Goal: Task Accomplishment & Management: Manage account settings

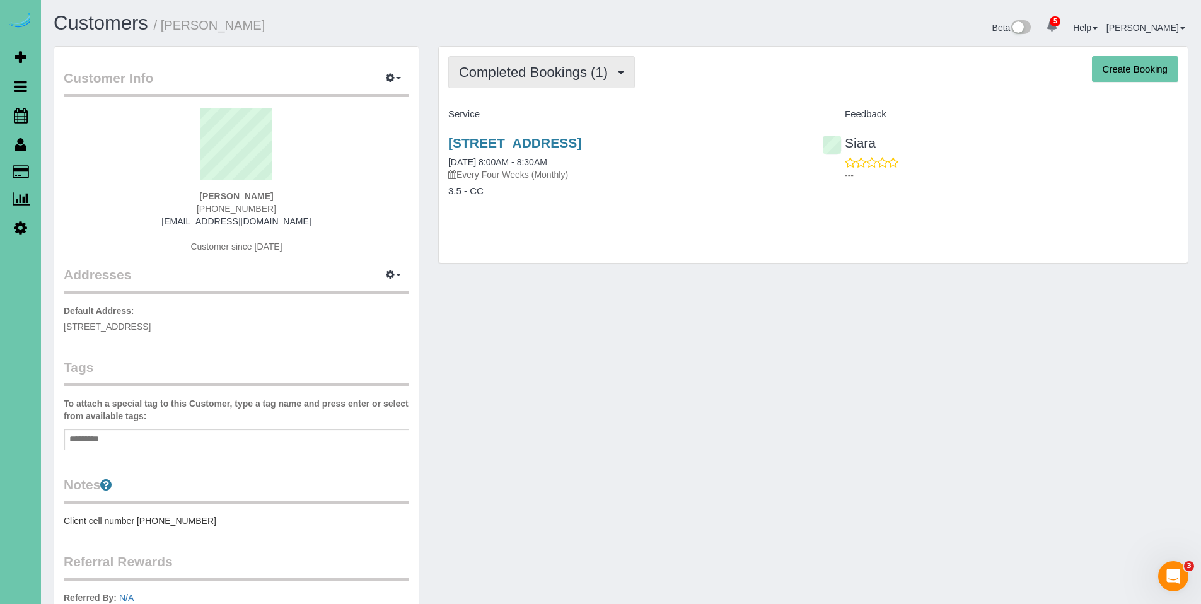
click at [542, 71] on span "Completed Bookings (1)" at bounding box center [536, 72] width 155 height 16
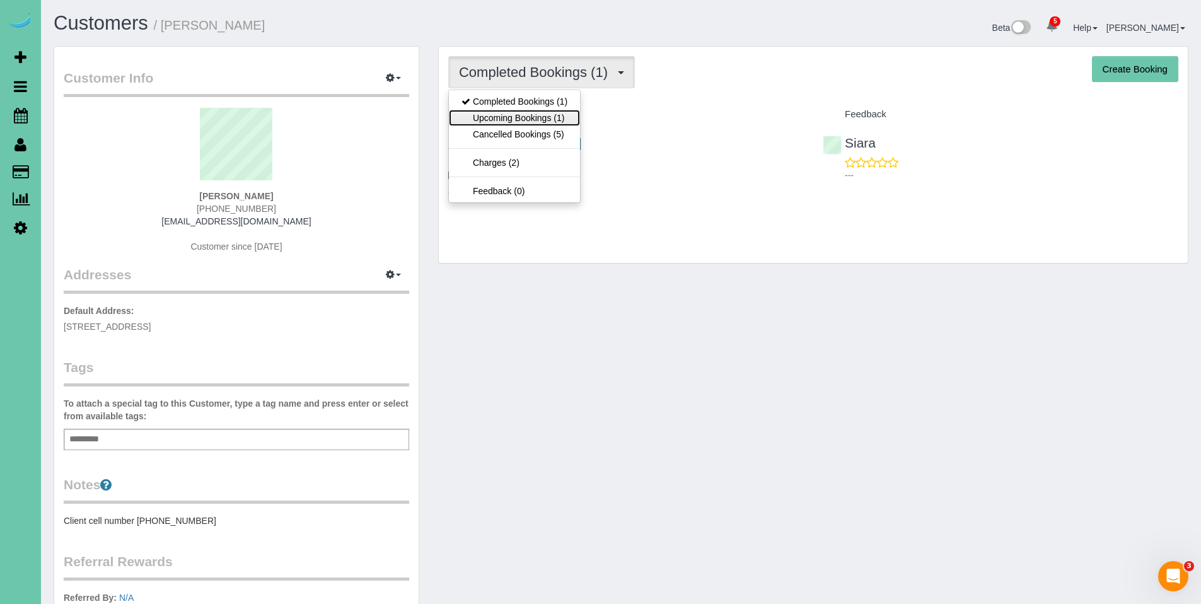
click at [526, 117] on link "Upcoming Bookings (1)" at bounding box center [514, 118] width 131 height 16
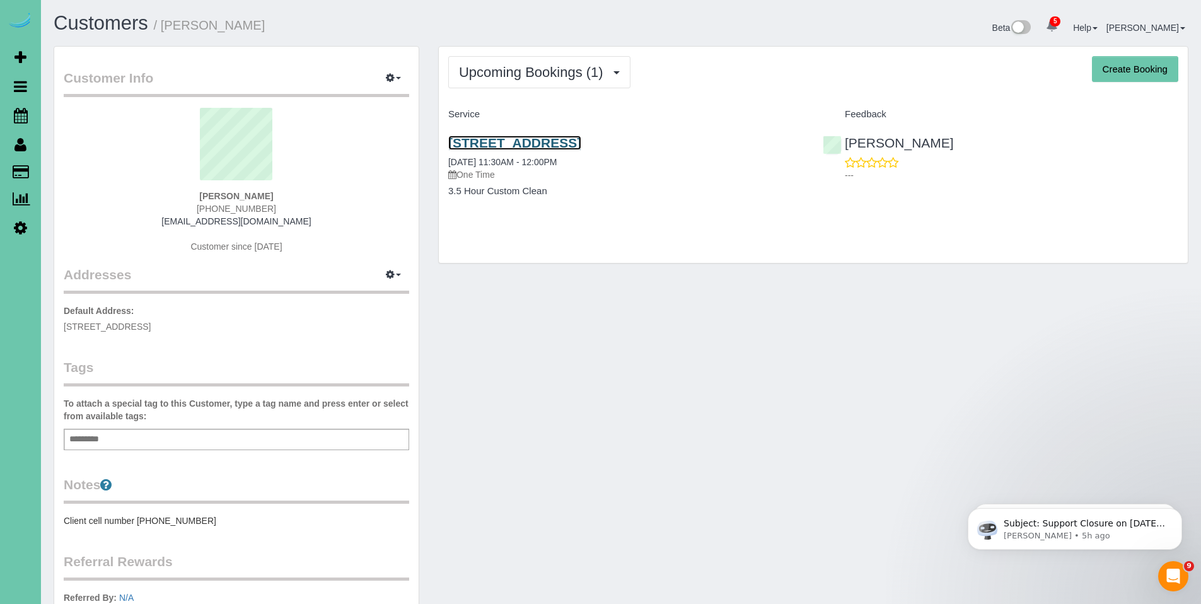
click at [529, 146] on link "[STREET_ADDRESS]" at bounding box center [514, 143] width 133 height 14
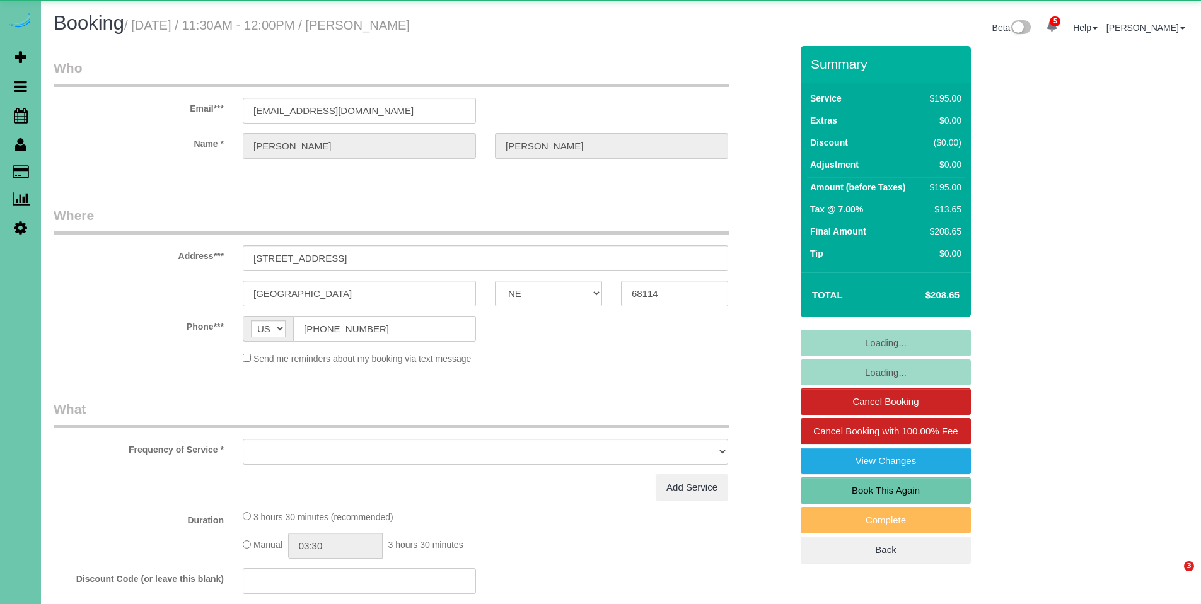
select select "NE"
select select "object:685"
select select "string:fspay-9b6a35a2-751f-45a3-8ff7-387344185be6"
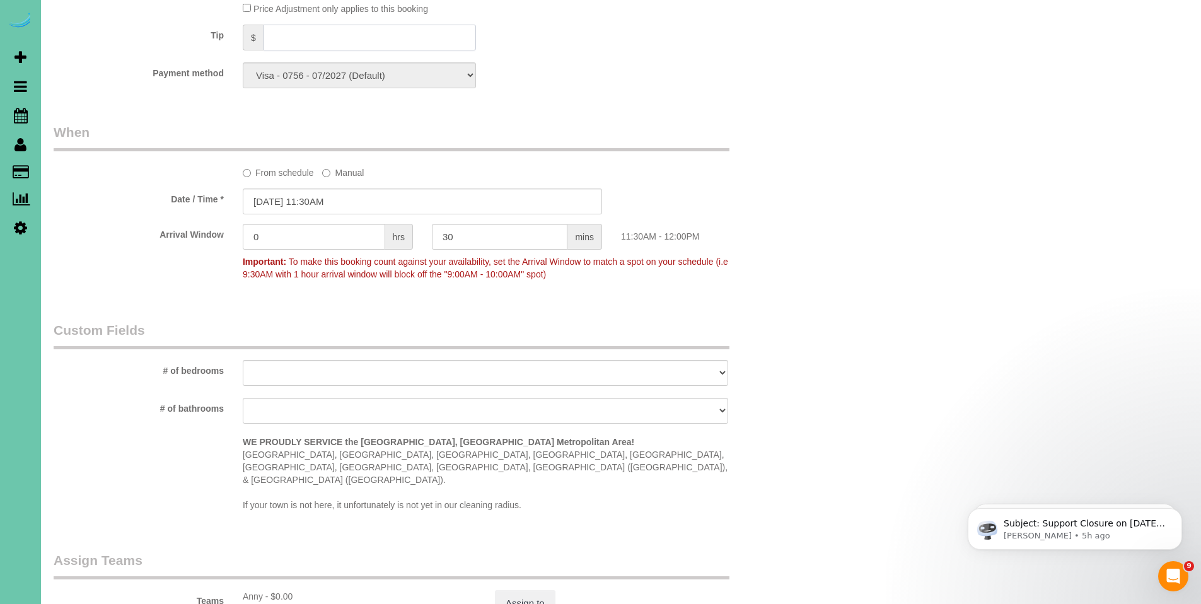
click at [305, 33] on input "text" at bounding box center [370, 38] width 212 height 26
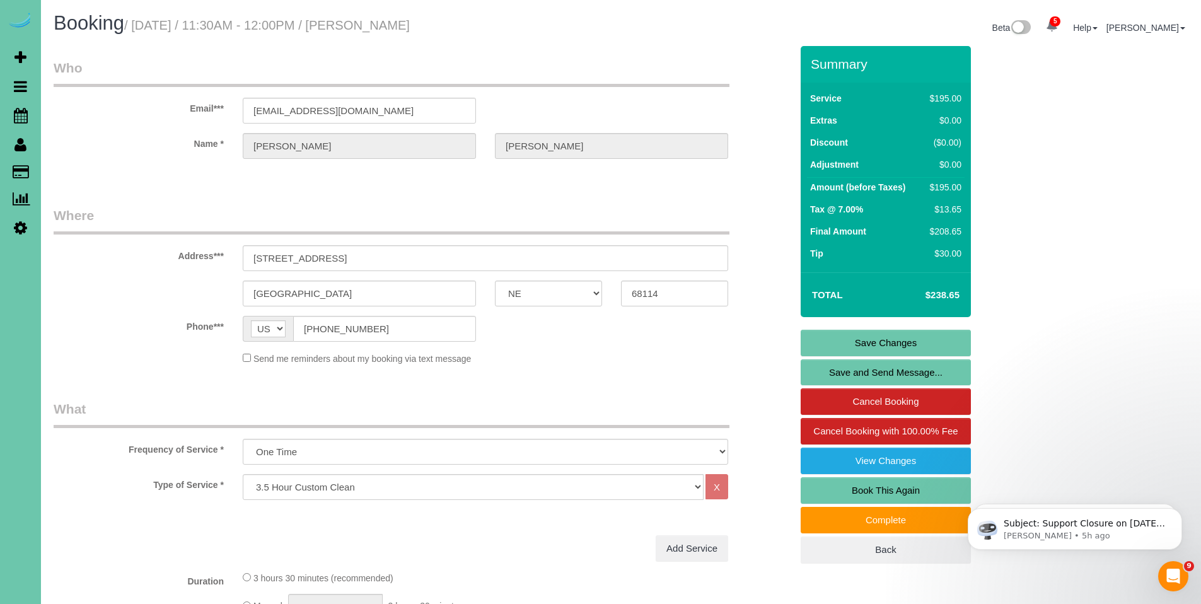
type input "30"
click at [896, 338] on link "Save Changes" at bounding box center [886, 343] width 170 height 26
